Goal: Task Accomplishment & Management: Complete application form

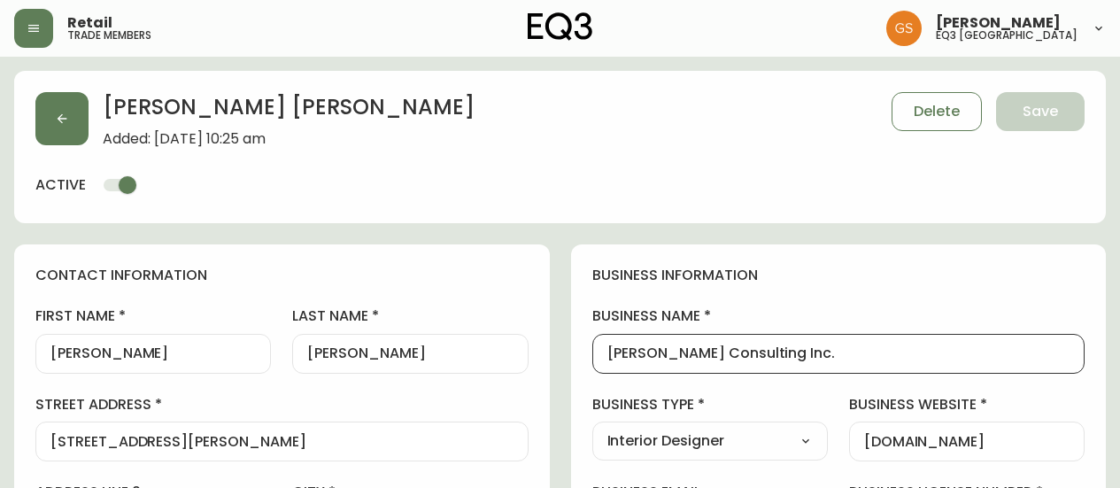
select select "ON"
select select "CA"
select select "CA_EN"
select select "Outreach from a Trade Rep"
select select "Interior Designer"
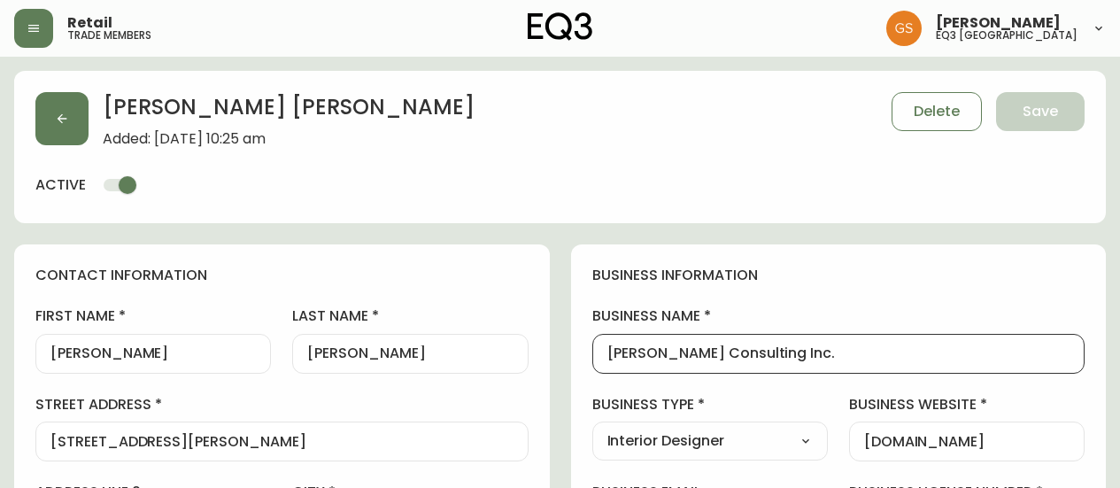
select select "cjw10z96q005b6gs00r6w7pwt"
select select "false"
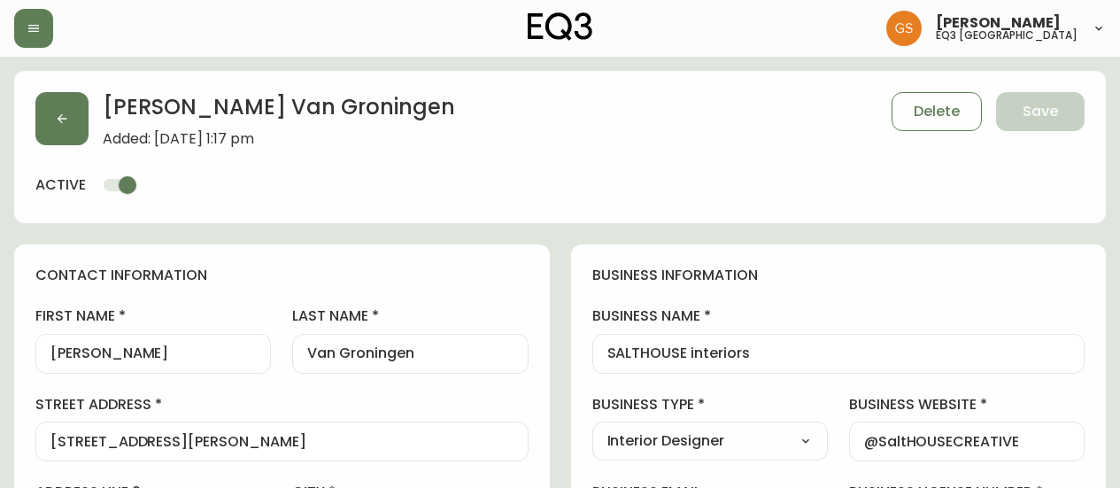
select select "ON"
select select "CA"
select select "CA_EN"
select select "Social Media"
select select "Interior Designer"
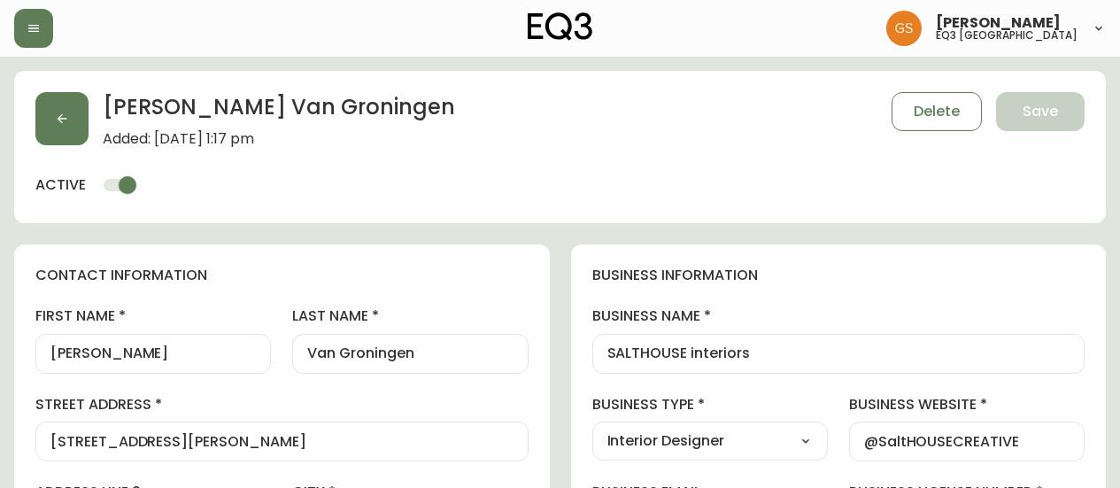
select select "cjw10z96q005b6gs00r6w7pwt"
select select "false"
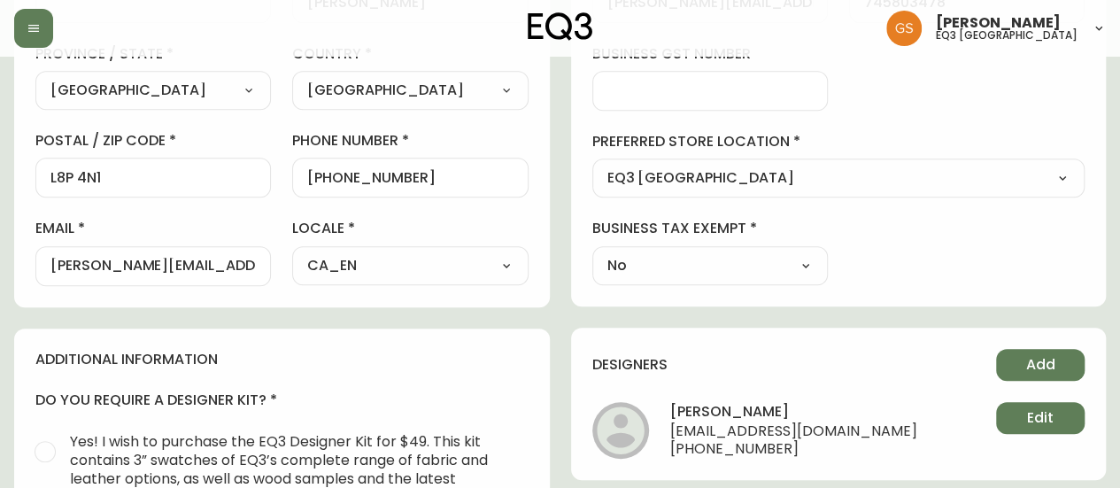
scroll to position [531, 0]
